Goal: Book appointment/travel/reservation

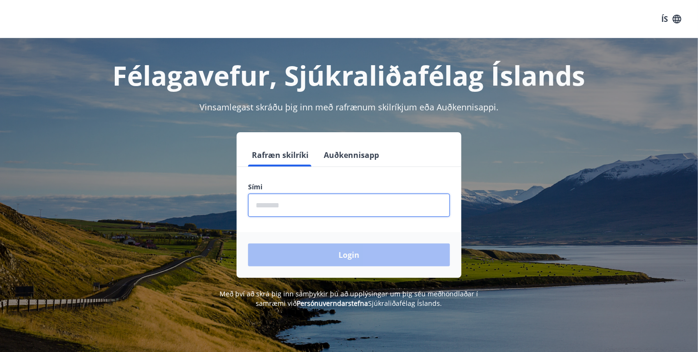
click at [307, 207] on input "phone" at bounding box center [349, 205] width 202 height 23
type input "********"
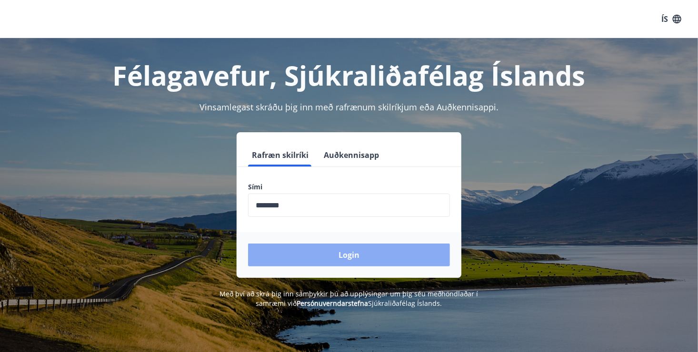
click at [345, 249] on button "Login" at bounding box center [349, 255] width 202 height 23
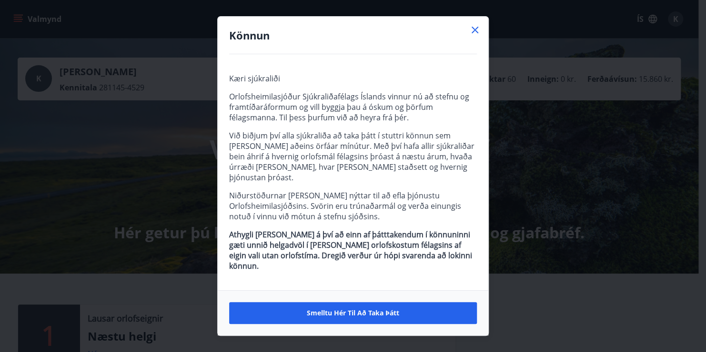
click at [473, 36] on icon at bounding box center [474, 29] width 11 height 11
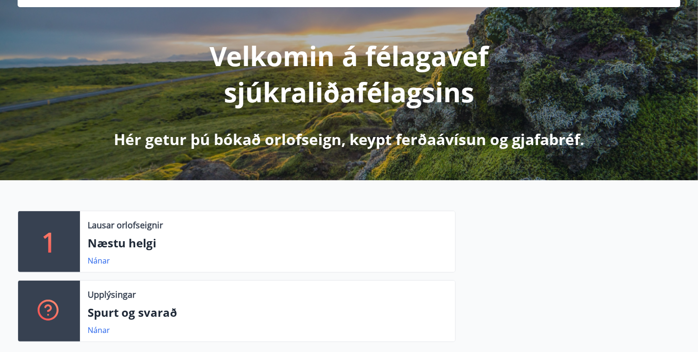
scroll to position [95, 0]
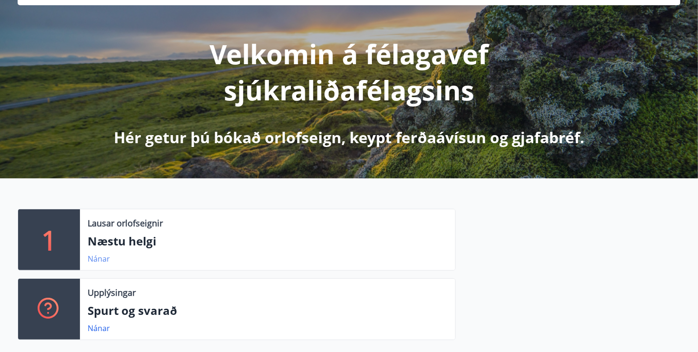
click at [105, 257] on link "Nánar" at bounding box center [99, 259] width 22 height 10
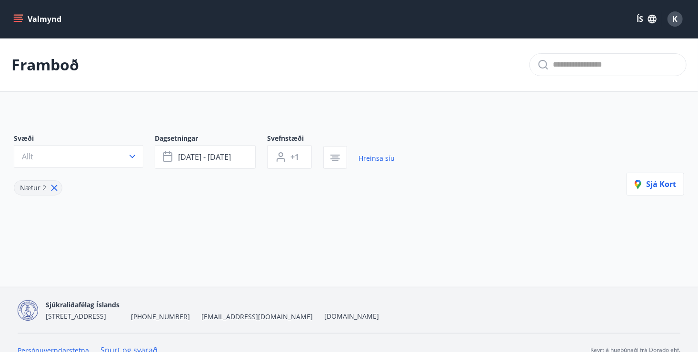
type input "*"
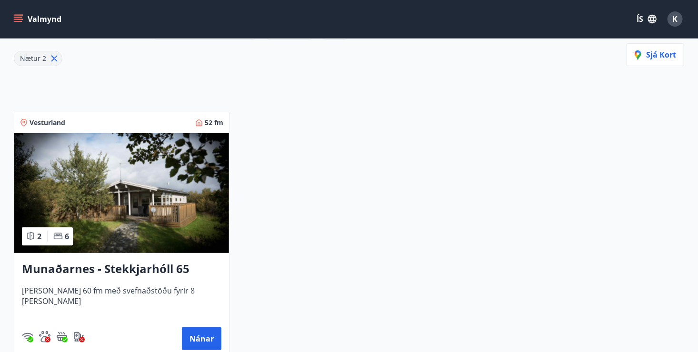
scroll to position [23, 0]
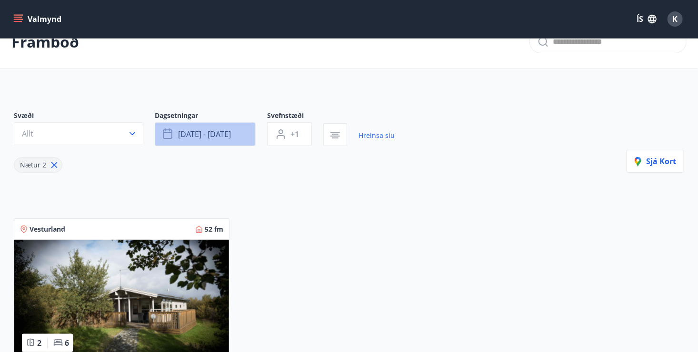
click at [170, 131] on icon "button" at bounding box center [168, 134] width 11 height 11
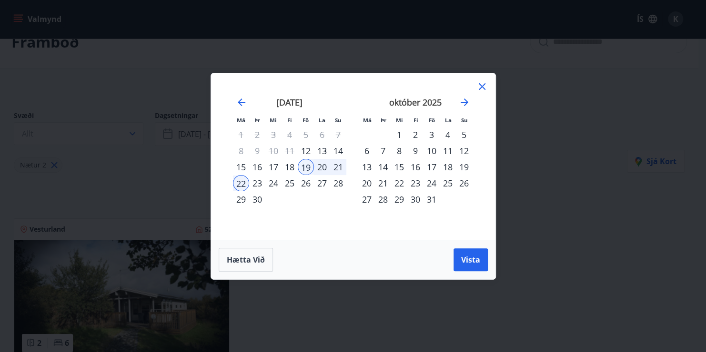
click at [402, 127] on div "1" at bounding box center [399, 135] width 16 height 16
click at [434, 134] on div "3" at bounding box center [431, 135] width 16 height 16
click at [366, 149] on div "6" at bounding box center [366, 151] width 16 height 16
click at [415, 135] on div "2" at bounding box center [415, 135] width 16 height 16
click at [361, 152] on div "6" at bounding box center [366, 151] width 16 height 16
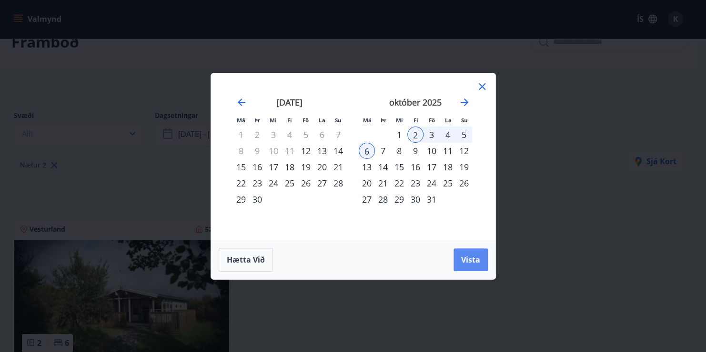
click at [471, 256] on span "Vista" at bounding box center [470, 260] width 19 height 10
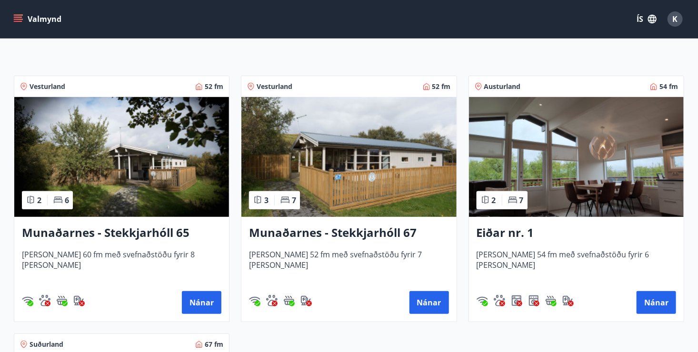
scroll to position [23, 0]
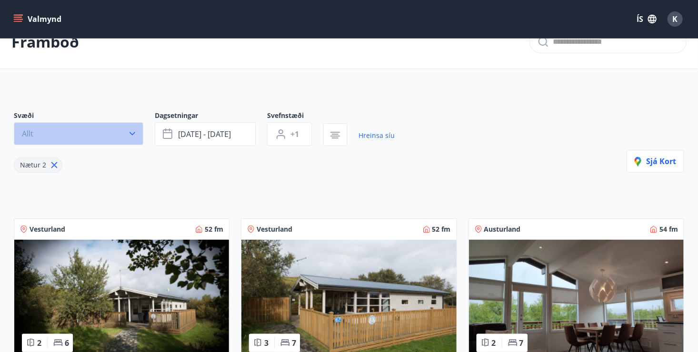
click at [132, 129] on icon "button" at bounding box center [133, 134] width 10 height 10
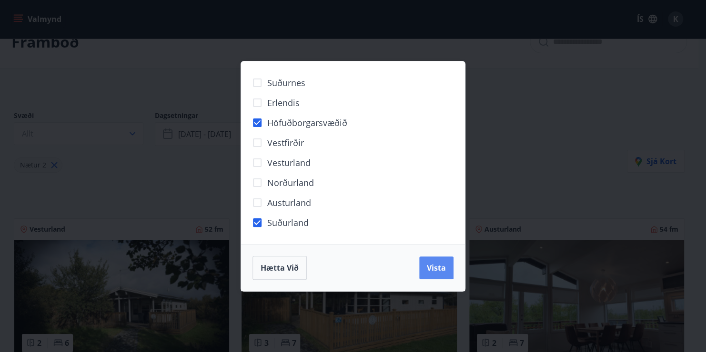
click at [431, 264] on span "Vista" at bounding box center [436, 268] width 19 height 10
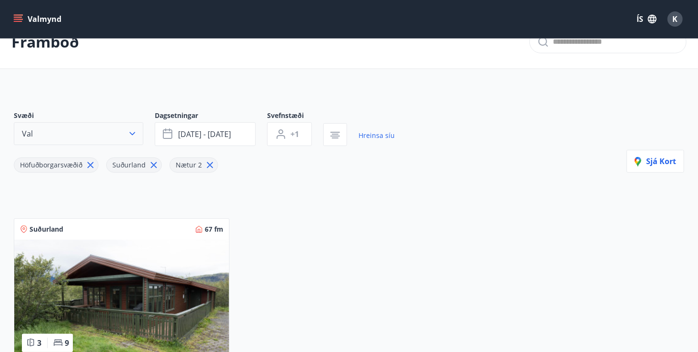
click at [132, 134] on icon "button" at bounding box center [132, 133] width 6 height 3
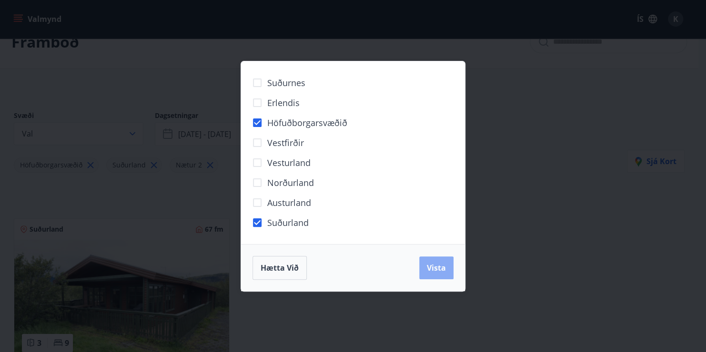
click at [437, 265] on span "Vista" at bounding box center [436, 268] width 19 height 10
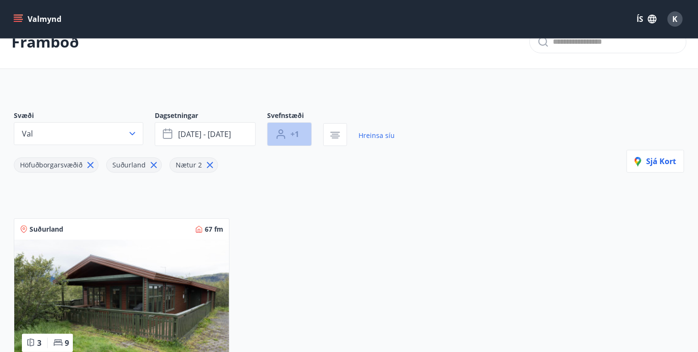
click at [295, 133] on span "+1" at bounding box center [294, 134] width 9 height 10
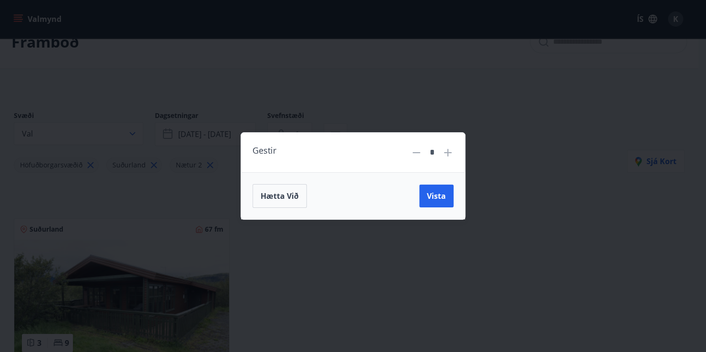
click at [439, 149] on div "*" at bounding box center [432, 152] width 20 height 17
click at [446, 152] on icon at bounding box center [447, 152] width 11 height 11
click at [436, 190] on button "Vista" at bounding box center [436, 196] width 34 height 23
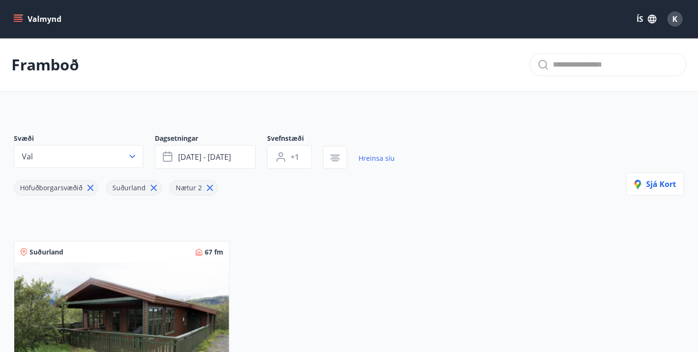
type input "*"
click at [134, 154] on icon "button" at bounding box center [133, 157] width 10 height 10
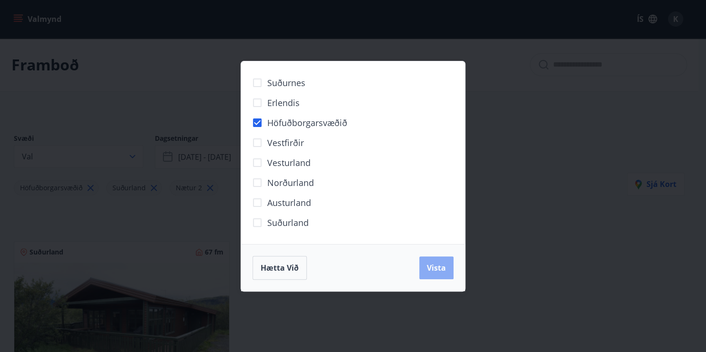
click at [438, 266] on span "Vista" at bounding box center [436, 268] width 19 height 10
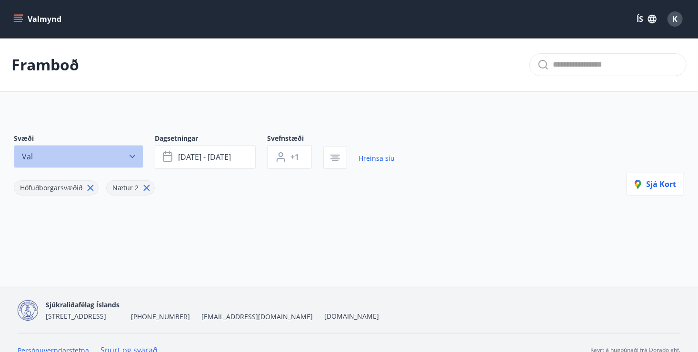
click at [134, 152] on icon "button" at bounding box center [133, 157] width 10 height 10
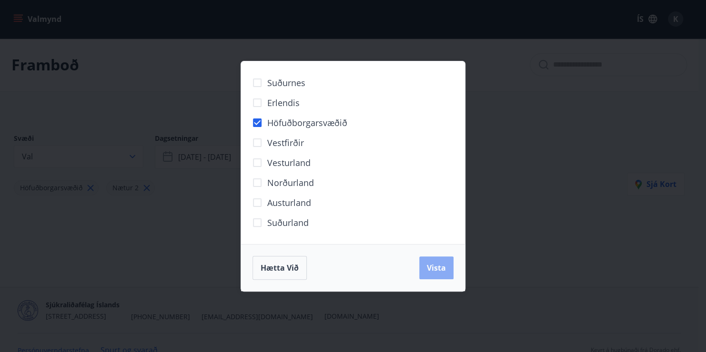
click at [435, 268] on span "Vista" at bounding box center [436, 268] width 19 height 10
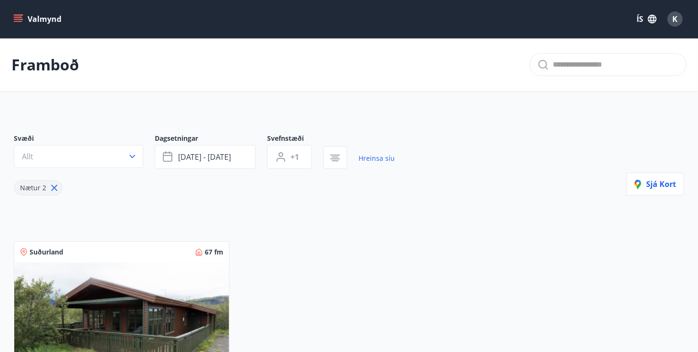
scroll to position [23, 0]
